Goal: Transaction & Acquisition: Purchase product/service

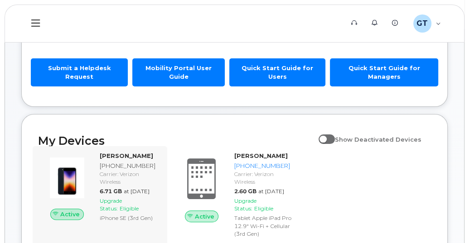
scroll to position [135, 0]
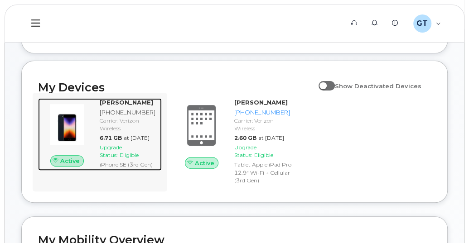
click at [108, 154] on span "Upgrade Status:" at bounding box center [111, 151] width 22 height 14
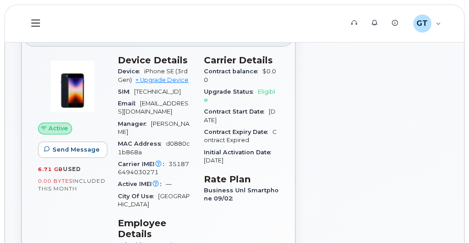
scroll to position [45, 0]
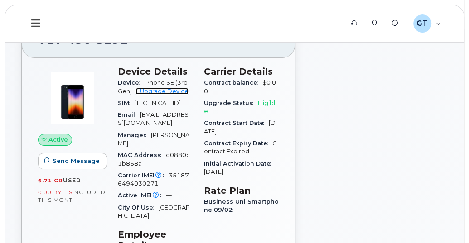
click at [156, 88] on link "+ Upgrade Device" at bounding box center [161, 91] width 53 height 7
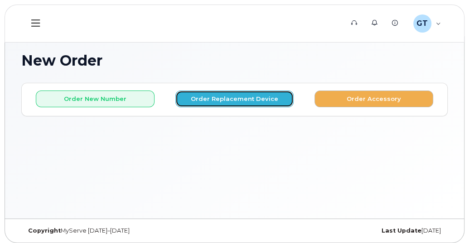
click at [241, 96] on button "Order Replacement Device" at bounding box center [234, 99] width 119 height 17
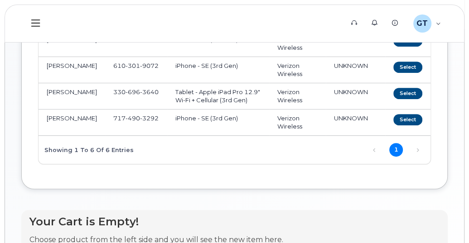
scroll to position [226, 0]
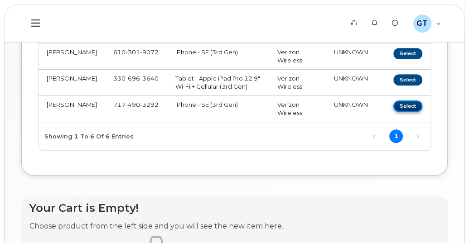
click at [409, 101] on button "Select" at bounding box center [407, 106] width 29 height 11
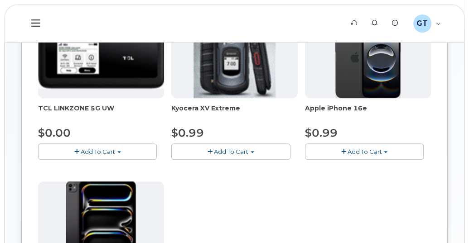
scroll to position [159, 0]
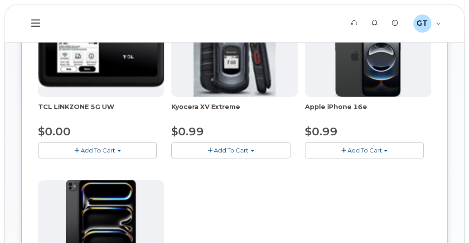
click at [358, 143] on button "Add To Cart" at bounding box center [364, 150] width 119 height 16
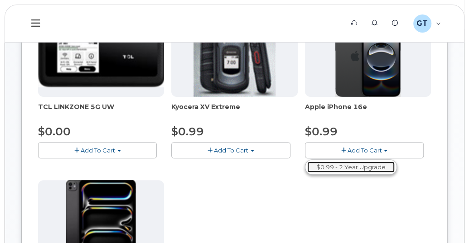
click at [351, 162] on link "$0.99 - 2 Year Upgrade" at bounding box center [350, 167] width 87 height 11
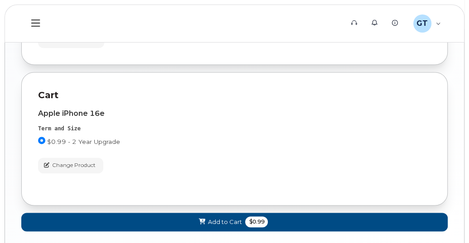
scroll to position [724, 0]
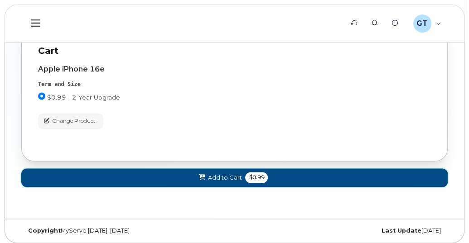
click at [207, 173] on span "Add to Cart" at bounding box center [224, 177] width 34 height 9
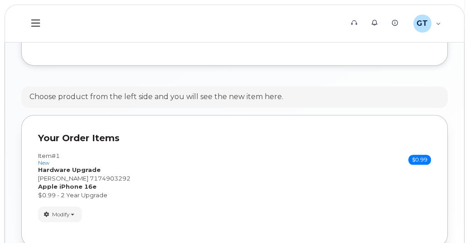
scroll to position [555, 0]
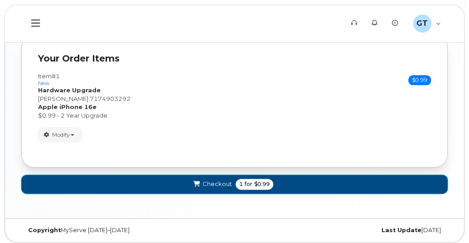
click at [216, 180] on span "Checkout" at bounding box center [216, 184] width 29 height 9
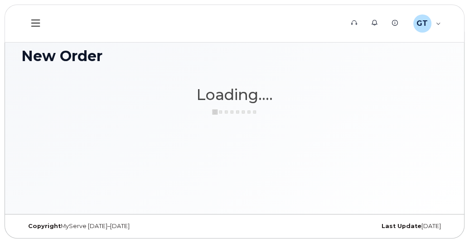
scroll to position [4, 0]
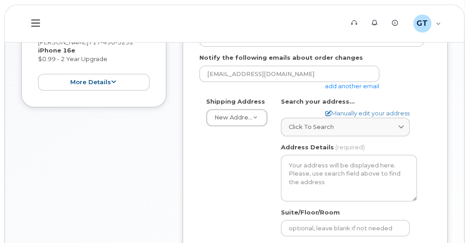
scroll to position [226, 0]
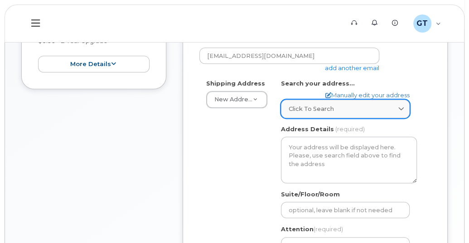
click at [313, 111] on span "Click to search" at bounding box center [311, 109] width 45 height 9
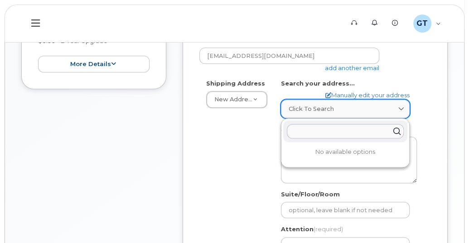
click at [311, 102] on link "Click to search" at bounding box center [345, 109] width 129 height 19
click at [255, 135] on div "Shipping Address New Address New Address AB Search your address... Manually edi…" at bounding box center [311, 187] width 224 height 216
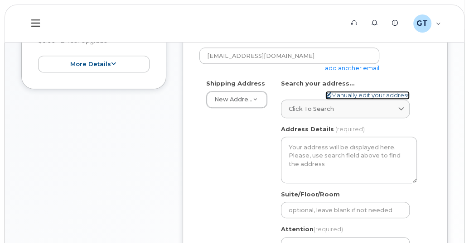
click at [349, 91] on link "Manually edit your address" at bounding box center [367, 95] width 84 height 9
select select
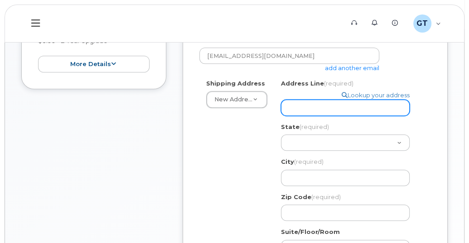
click at [332, 106] on input "Address Line (required)" at bounding box center [345, 108] width 129 height 16
select select
type input "7"
select select
type input "70"
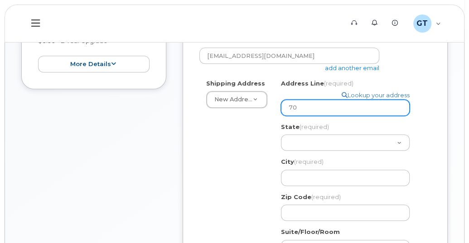
select select
type input "700"
select select
type input "700 N"
select select
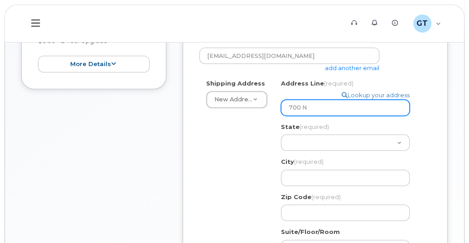
type input "700 N 7"
select select
type input "700 N 7t"
select select
type input "700 N 7th"
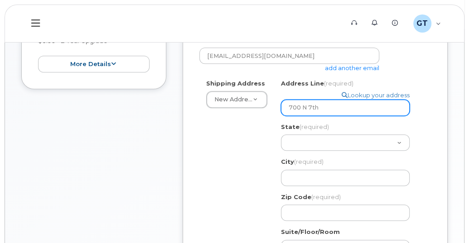
select select
type input "700 N 7th S"
select select
type input "700 N 7th St"
select select
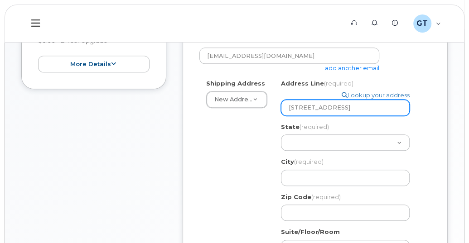
type input "700 N 7th Str"
select select
type input "700 N 7th Stre"
select select
type input "700 N 7th Stree"
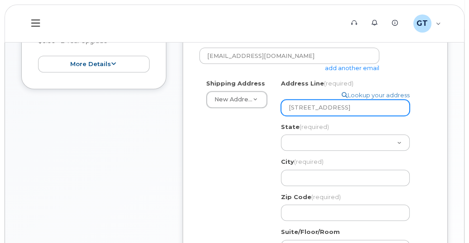
select select
type input "700 N 7th Street"
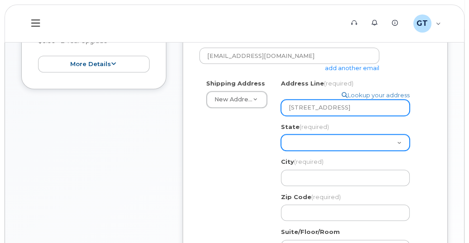
select select "PA"
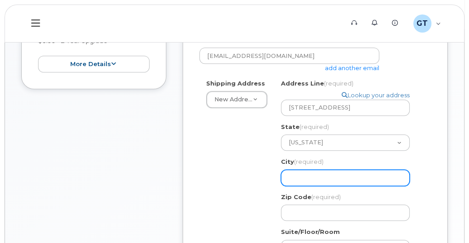
click at [299, 175] on input "City (required)" at bounding box center [345, 178] width 129 height 16
select select
type input "P"
select select
type input "Ph"
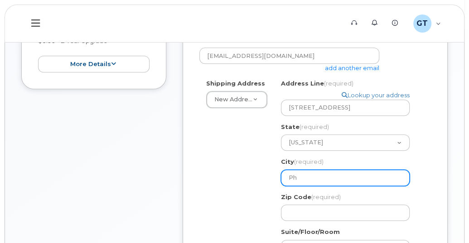
select select
type input "Phi"
select select
type input "Phil"
select select
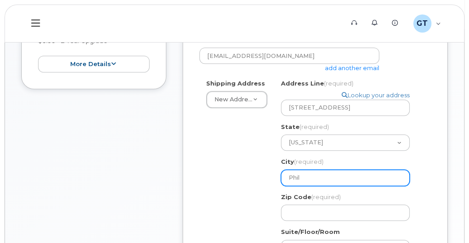
type input "Phila"
select select
type input "Philad"
select select
type input "Philade"
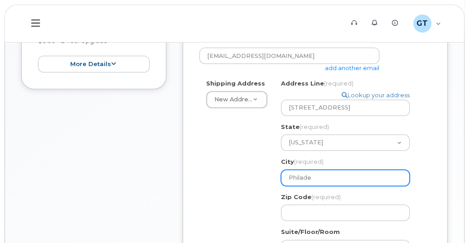
select select
type input "Philadel"
select select
type input "Philadelp"
select select
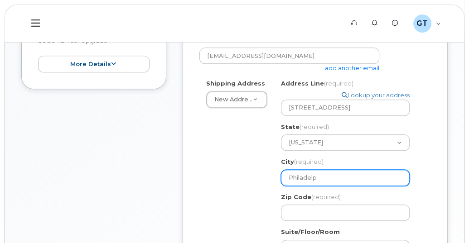
type input "Philadelph"
select select
type input "Philadelphi"
select select
type input "Philadelphia"
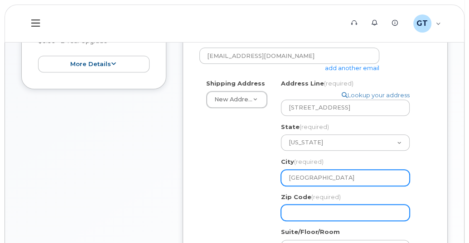
select select
type input "1"
select select
type input "191"
select select
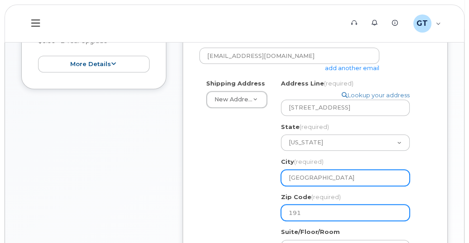
type input "1914"
select select
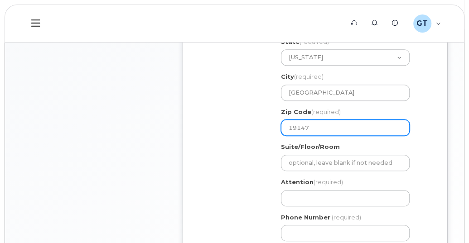
scroll to position [317, 0]
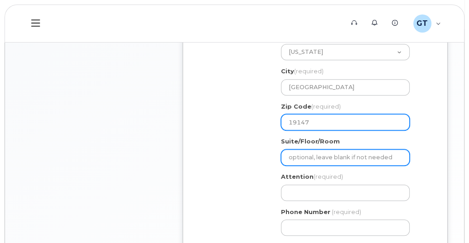
type input "19147"
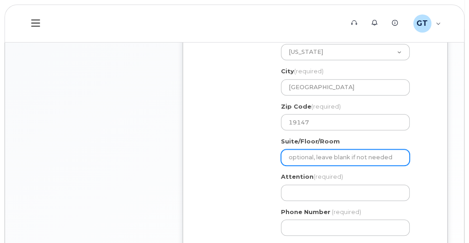
click at [305, 156] on input "Suite/Floor/Room" at bounding box center [345, 157] width 129 height 16
select select
type input "6"
select select
type input "69"
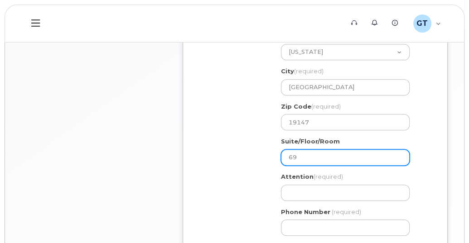
select select
type input "695"
select select
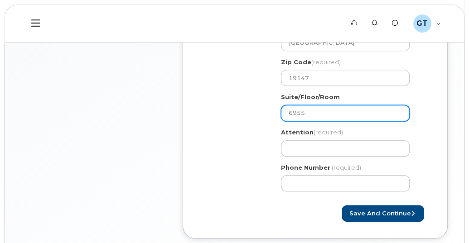
scroll to position [407, 0]
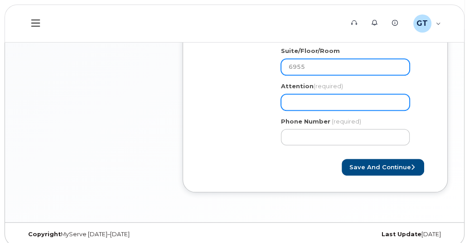
type input "6955"
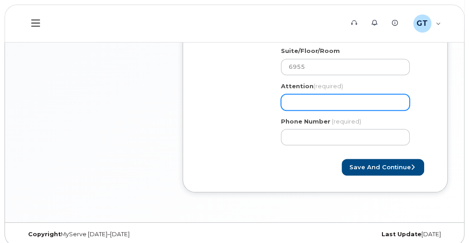
click at [312, 102] on input "Attention (required)" at bounding box center [345, 102] width 129 height 16
select select
type input "T"
select select
type input "Tor"
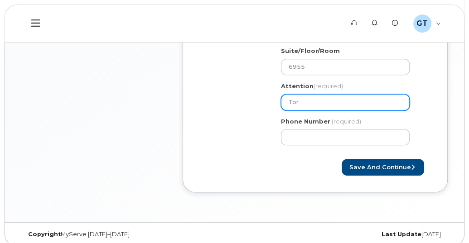
select select
type input "Tori"
select select
type input "Tori G"
select select
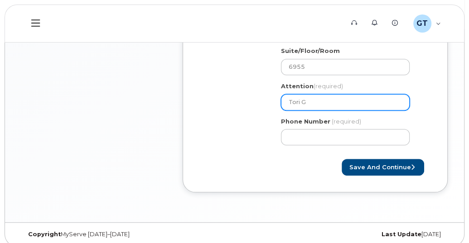
type input "Tori Gi"
select select
type input "Tori Gie"
select select
type input "Tori Giesl"
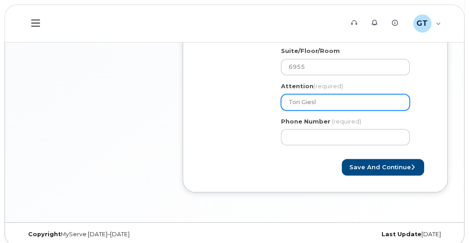
select select
type input "Tori Giesle"
select select
type input "[PERSON_NAME]"
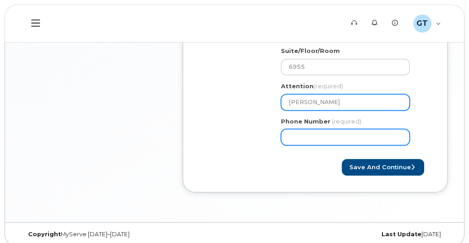
type input "2"
type input "717"
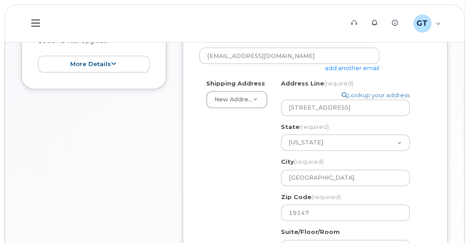
scroll to position [135, 0]
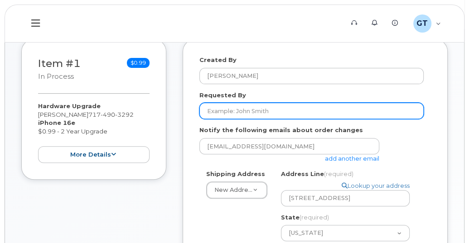
click at [235, 113] on input "Requested By" at bounding box center [311, 111] width 224 height 16
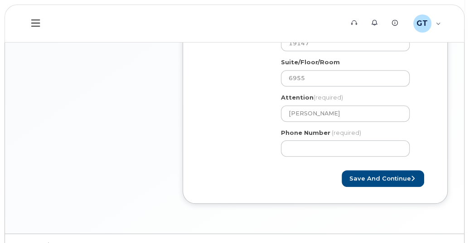
scroll to position [413, 0]
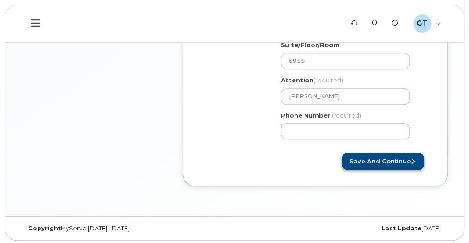
type input "[PERSON_NAME]"
click at [375, 158] on button "Save and Continue" at bounding box center [383, 161] width 82 height 17
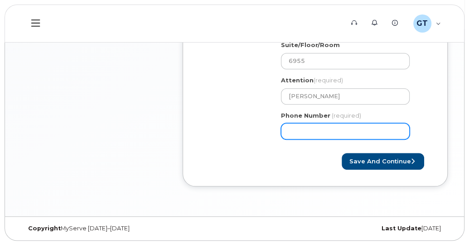
click at [336, 127] on input "Phone Number" at bounding box center [345, 131] width 129 height 16
select select
type input "7174903292"
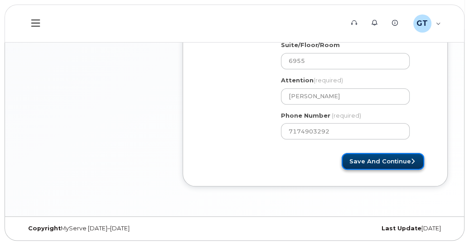
click at [402, 165] on button "Save and Continue" at bounding box center [383, 161] width 82 height 17
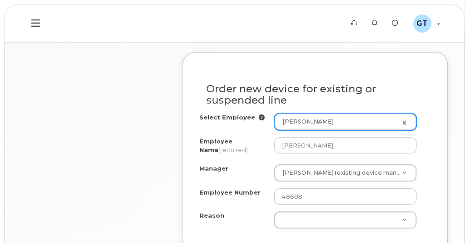
scroll to position [498, 0]
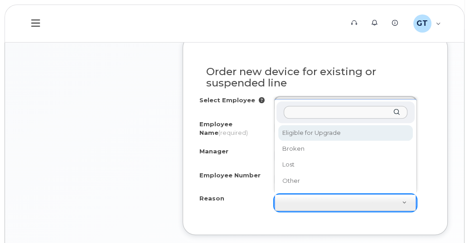
select select "eligible_for_upgrade"
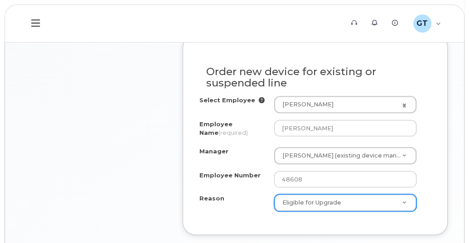
click at [124, 140] on div "Item #1 in process $0.99 Hardware Upgrade Tori Giesler 717 490 3292 iPhone 16e …" at bounding box center [93, 77] width 145 height 800
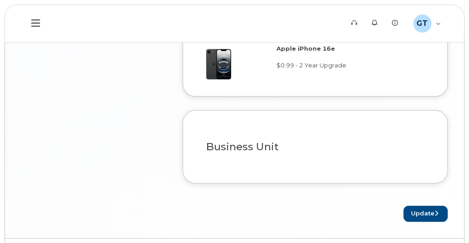
scroll to position [770, 0]
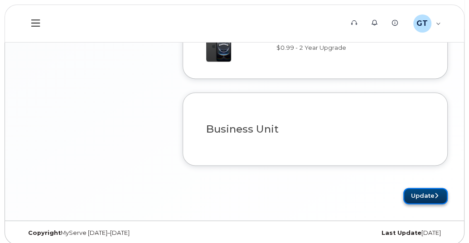
click at [412, 192] on button "Update" at bounding box center [425, 196] width 44 height 17
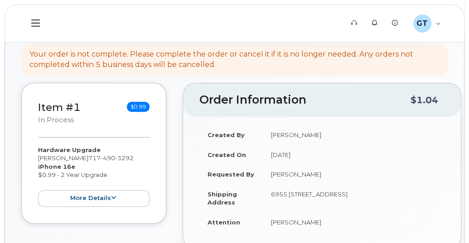
scroll to position [181, 0]
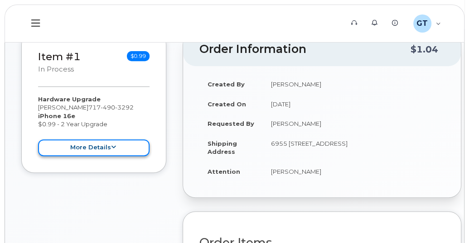
click at [111, 144] on icon at bounding box center [113, 147] width 5 height 6
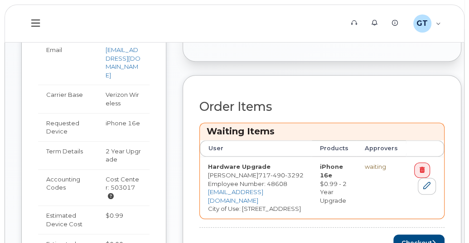
scroll to position [362, 0]
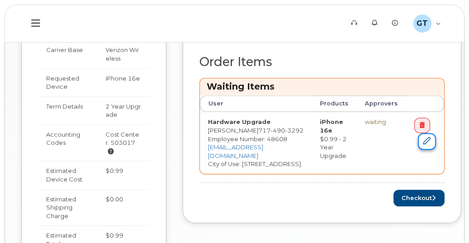
click at [423, 137] on icon at bounding box center [426, 140] width 7 height 7
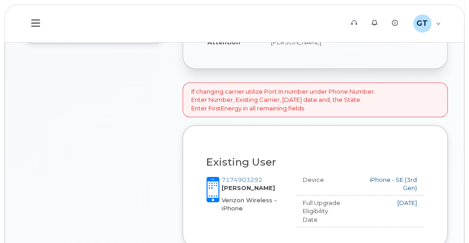
scroll to position [135, 0]
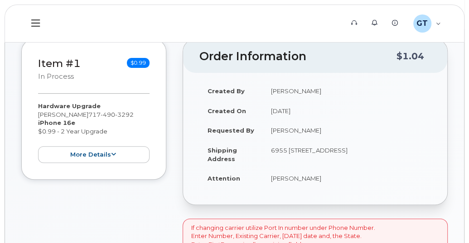
click at [86, 142] on div "Hardware Upgrade Tori Giesler 717 490 3292 iPhone 16e $0.99 - 2 Year Upgrade mo…" at bounding box center [93, 132] width 111 height 61
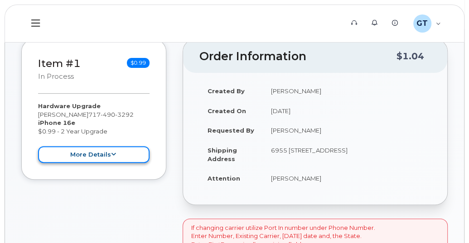
click at [88, 146] on button "more details" at bounding box center [93, 154] width 111 height 17
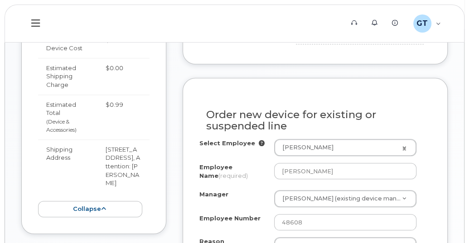
scroll to position [544, 0]
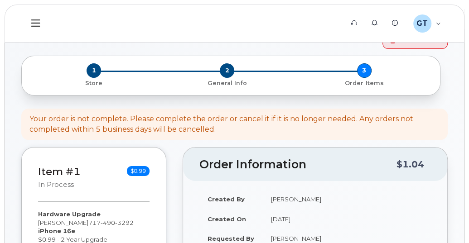
scroll to position [135, 0]
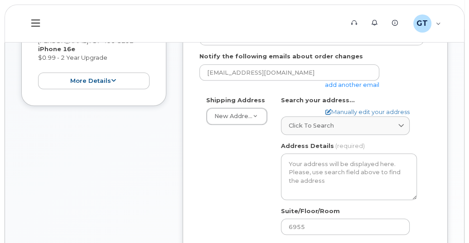
scroll to position [272, 0]
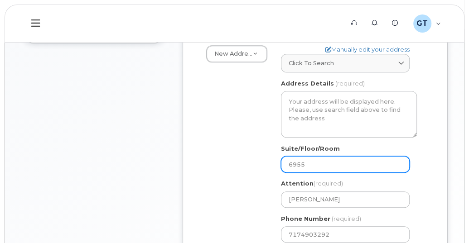
drag, startPoint x: 320, startPoint y: 156, endPoint x: 258, endPoint y: 158, distance: 62.5
click at [258, 158] on div "Shipping Address New Address New Address [STREET_ADDRESS] [GEOGRAPHIC_DATA] [GE…" at bounding box center [311, 142] width 224 height 216
select select
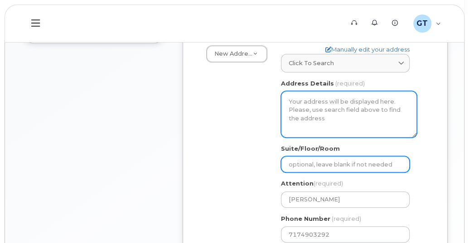
scroll to position [226, 0]
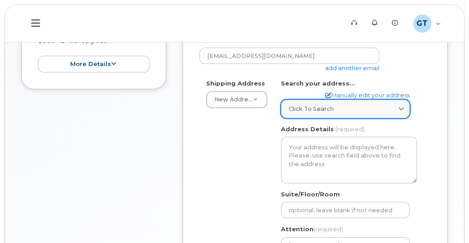
click at [307, 105] on span "Click to search" at bounding box center [311, 109] width 45 height 9
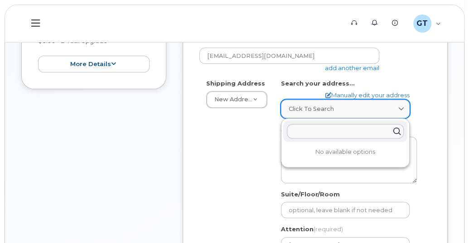
click at [307, 105] on span "Click to search" at bounding box center [311, 109] width 45 height 9
click at [233, 142] on div "Shipping Address New Address New Address [STREET_ADDRESS] [GEOGRAPHIC_DATA] [GE…" at bounding box center [311, 187] width 224 height 216
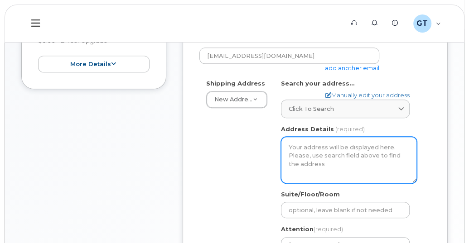
click at [296, 141] on textarea "Address Details" at bounding box center [349, 160] width 136 height 46
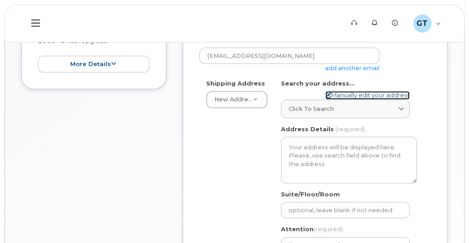
click at [339, 91] on link "Manually edit your address" at bounding box center [367, 95] width 84 height 9
select select
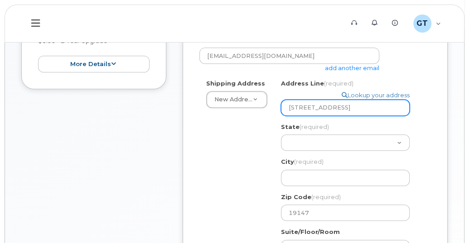
click at [356, 107] on input "[STREET_ADDRESS]" at bounding box center [345, 108] width 129 height 16
select select
type input "[STREET_ADDRESS],"
select select
type input "[STREET_ADDRESS]"
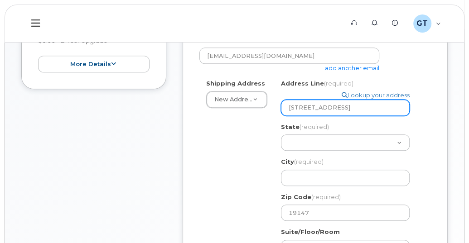
select select
type input "[STREET_ADDRESS]"
select select
type input "[STREET_ADDRESS]"
select select
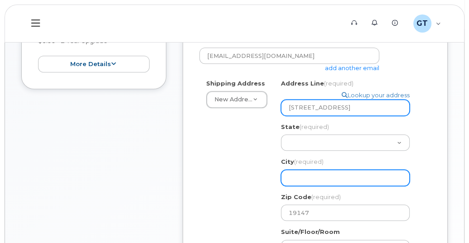
type input "[STREET_ADDRESS]"
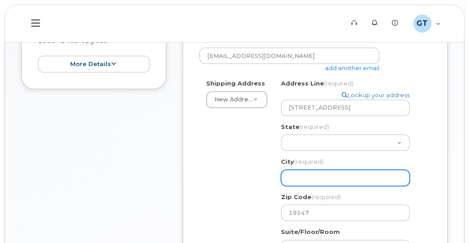
click at [300, 176] on input "City (required)" at bounding box center [345, 178] width 129 height 16
select select
type input "P"
select select
type input "Ph"
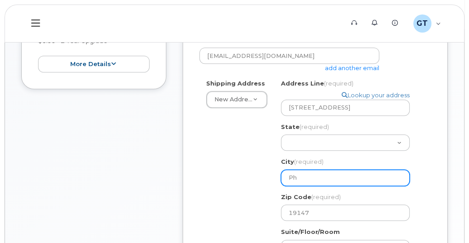
select select
type input "Phi"
select select
type input "Phil"
select select
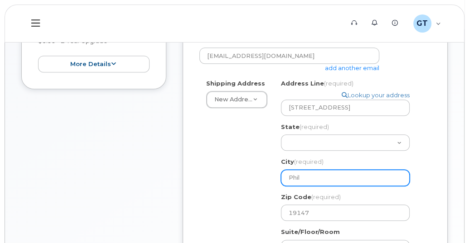
type input "Phila"
select select
type input "Philad"
select select
type input "Philade"
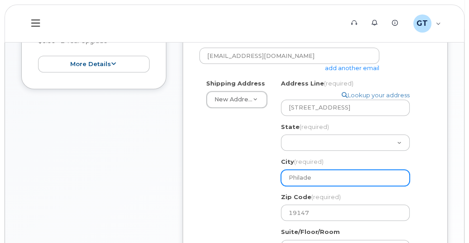
select select
type input "Philadel"
select select
type input "Philadelp"
select select
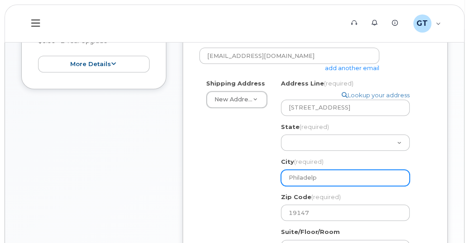
type input "Philadelph"
select select
type input "Philadelphi"
select select
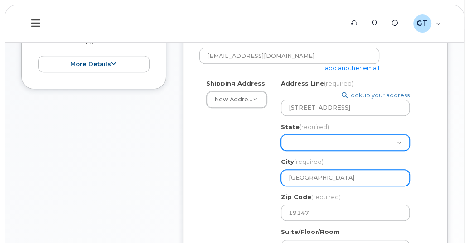
type input "Philadelphia"
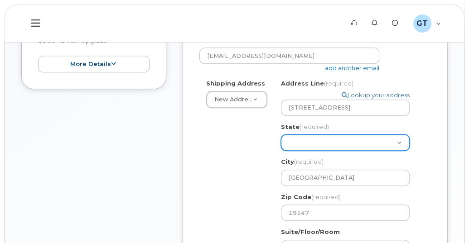
click at [302, 139] on select "Alabama Alaska American Samoa Arizona Arkansas California Colorado Connecticut …" at bounding box center [345, 143] width 129 height 16
select select "PA"
click at [281, 135] on select "Alabama Alaska American Samoa Arizona Arkansas California Colorado Connecticut …" at bounding box center [345, 143] width 129 height 16
select select
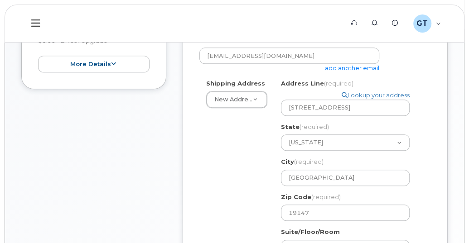
click at [242, 172] on div "Shipping Address New Address New Address 700 N 7th Street PA Philadelphia Searc…" at bounding box center [311, 206] width 224 height 255
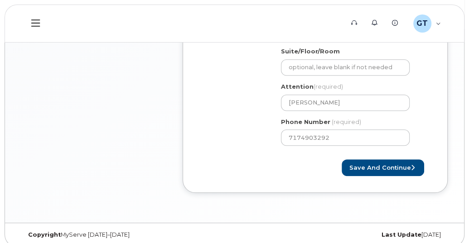
scroll to position [407, 0]
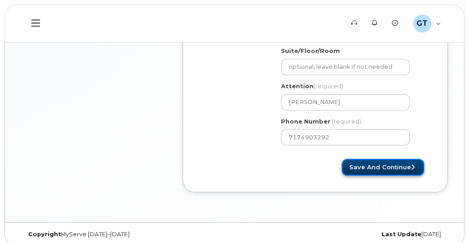
click at [359, 164] on button "Save and Continue" at bounding box center [383, 167] width 82 height 17
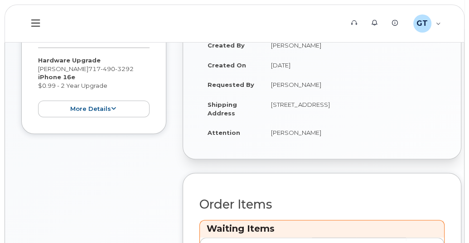
scroll to position [358, 0]
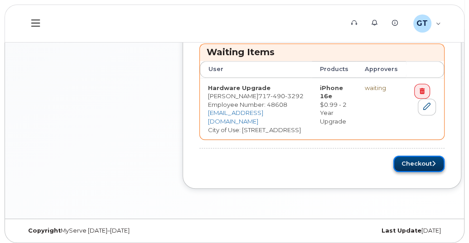
click at [401, 158] on button "Checkout" at bounding box center [418, 164] width 51 height 17
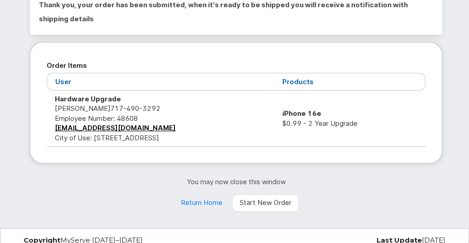
scroll to position [112, 0]
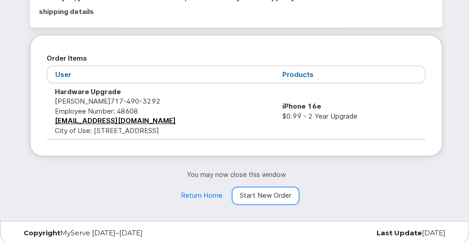
drag, startPoint x: 254, startPoint y: 195, endPoint x: 247, endPoint y: 183, distance: 13.2
click at [254, 195] on link "Start New Order" at bounding box center [265, 196] width 67 height 18
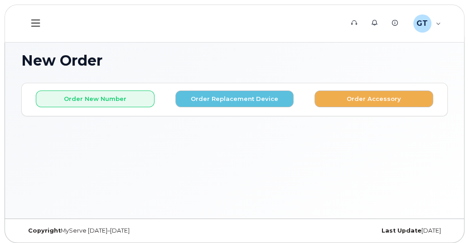
click at [32, 25] on icon at bounding box center [35, 23] width 9 height 10
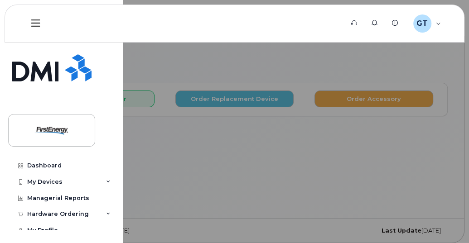
click at [215, 25] on header "Support Alerts Knowledge Base GT Giesler, Tori Employee English Français Sign o…" at bounding box center [235, 24] width 460 height 38
click at [37, 23] on icon at bounding box center [35, 22] width 9 height 7
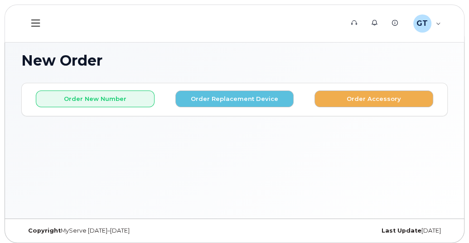
click at [38, 23] on icon at bounding box center [35, 22] width 9 height 7
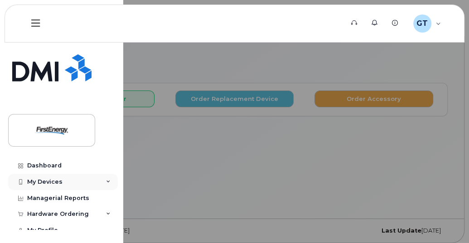
click at [43, 179] on div "My Devices" at bounding box center [44, 181] width 35 height 7
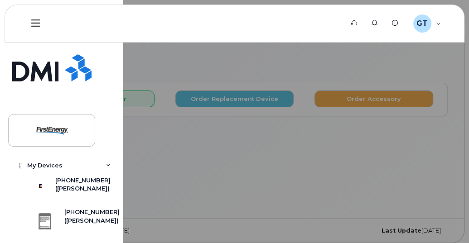
scroll to position [81, 0]
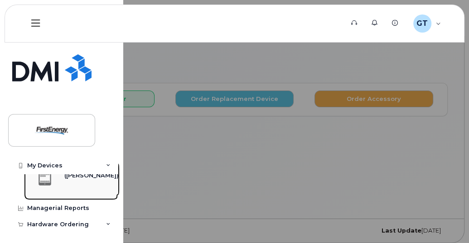
click at [72, 171] on div "[PHONE_NUMBER]" at bounding box center [91, 167] width 55 height 8
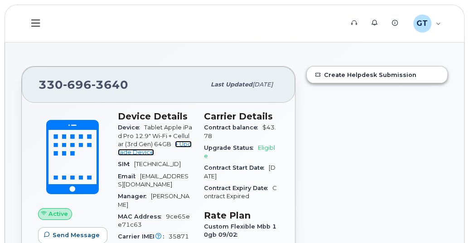
click at [183, 141] on link "+ Upgrade Device" at bounding box center [155, 148] width 74 height 15
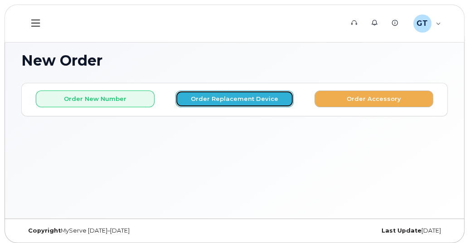
click at [202, 94] on button "Order Replacement Device" at bounding box center [234, 99] width 119 height 17
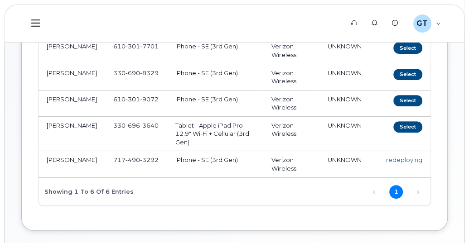
scroll to position [181, 0]
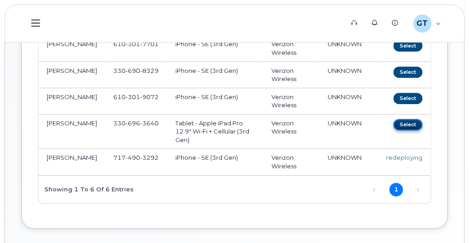
click at [416, 121] on button "Select" at bounding box center [407, 124] width 29 height 11
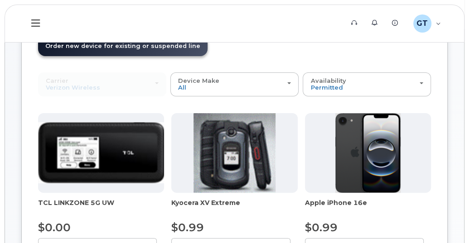
scroll to position [0, 0]
